Goal: Task Accomplishment & Management: Use online tool/utility

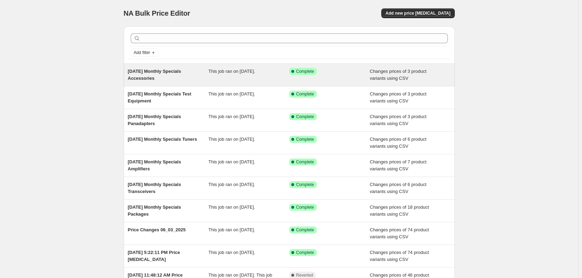
click at [164, 69] on span "[DATE] Monthly Specials Accessories" at bounding box center [154, 75] width 53 height 12
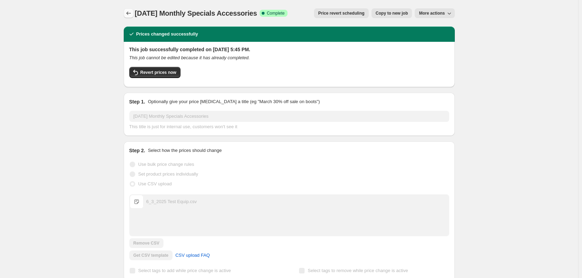
click at [130, 15] on icon "Price change jobs" at bounding box center [128, 13] width 7 height 7
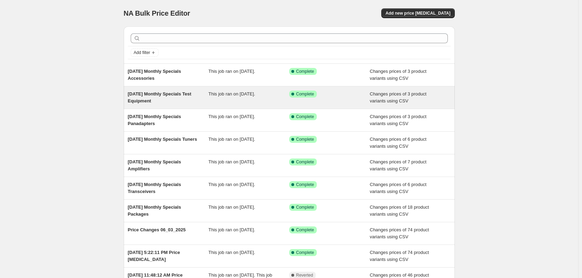
click at [159, 93] on span "[DATE] Monthly Specials Test Equipment" at bounding box center [159, 97] width 63 height 12
